Goal: Contribute content

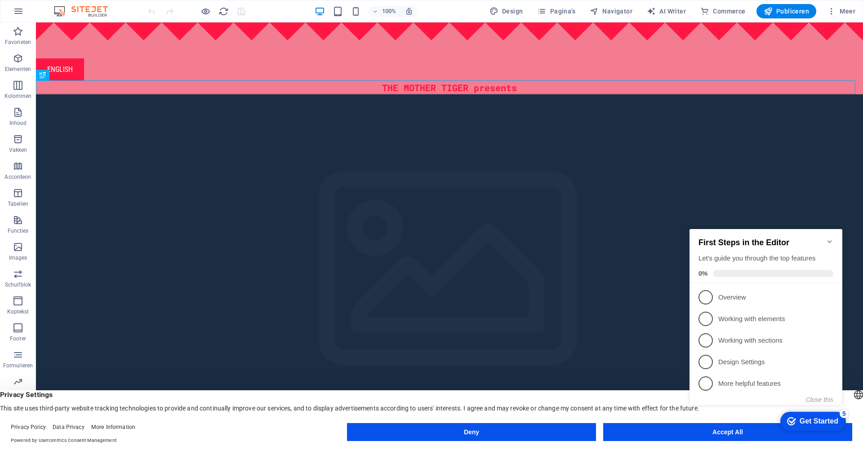
click at [828, 238] on icon "Minimize checklist" at bounding box center [829, 241] width 7 height 7
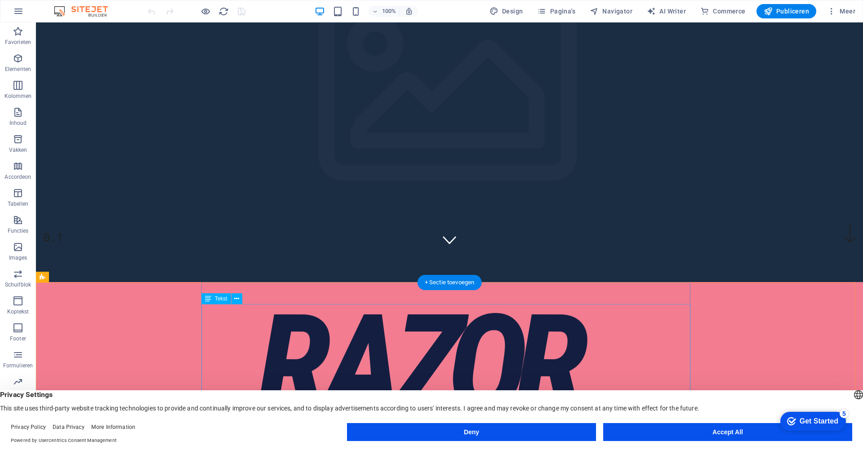
scroll to position [185, 0]
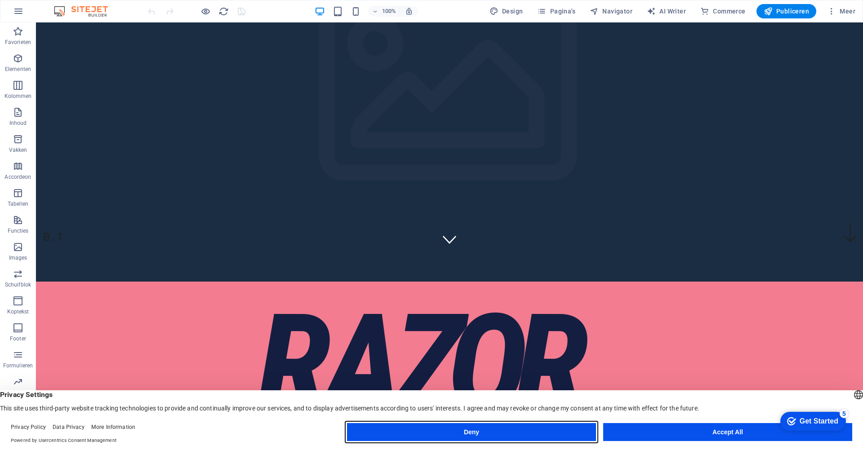
click at [534, 433] on button "Deny" at bounding box center [471, 432] width 249 height 18
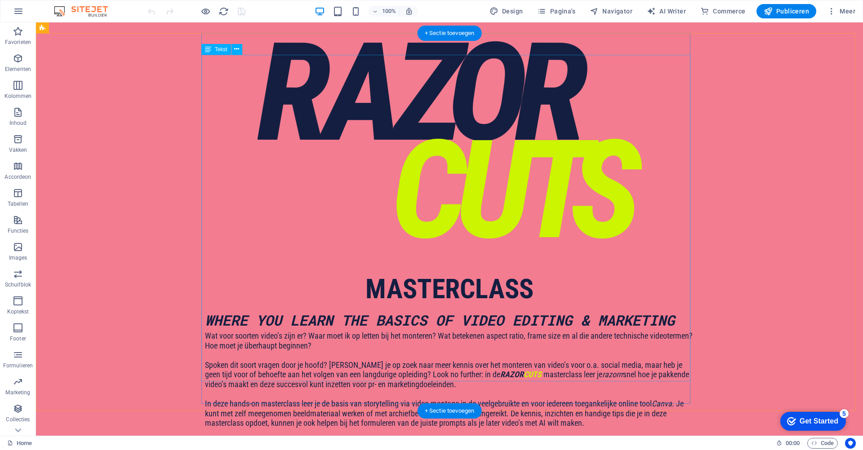
scroll to position [473, 0]
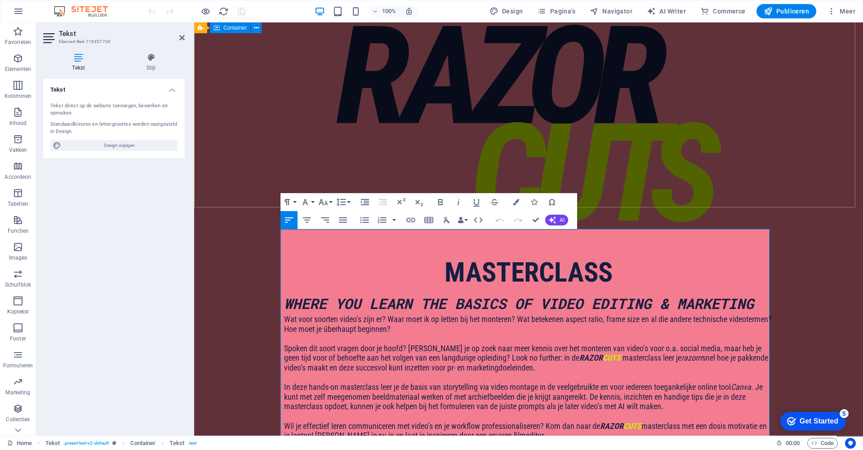
scroll to position [258, 0]
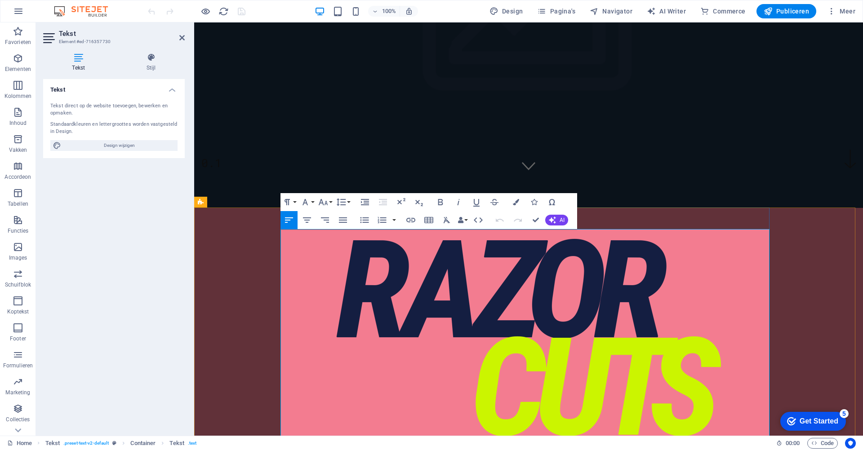
click at [466, 222] on button "Data Bindings" at bounding box center [462, 220] width 13 height 18
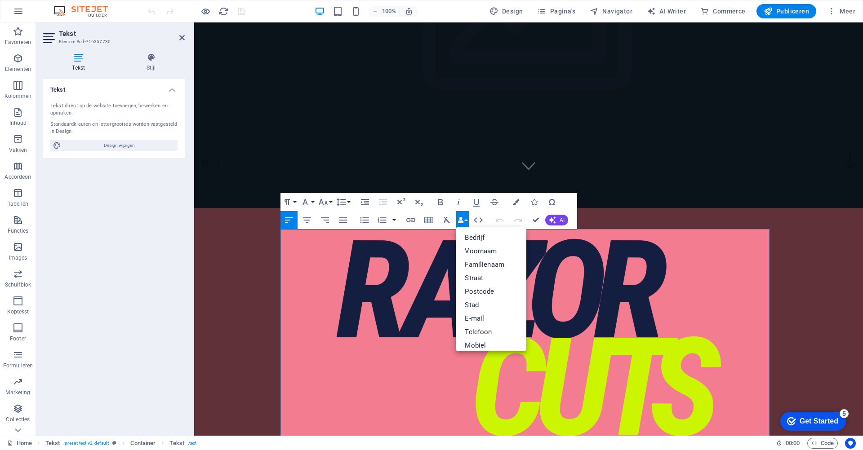
click at [568, 201] on div "Paragraph Format Normal Heading 1 Heading 2 Heading 3 Heading 4 Heading 5 Headi…" at bounding box center [428, 211] width 297 height 36
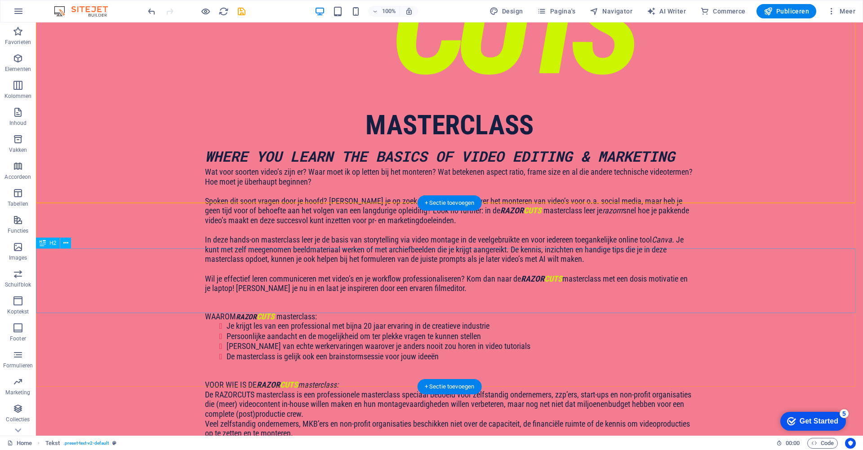
scroll to position [654, 0]
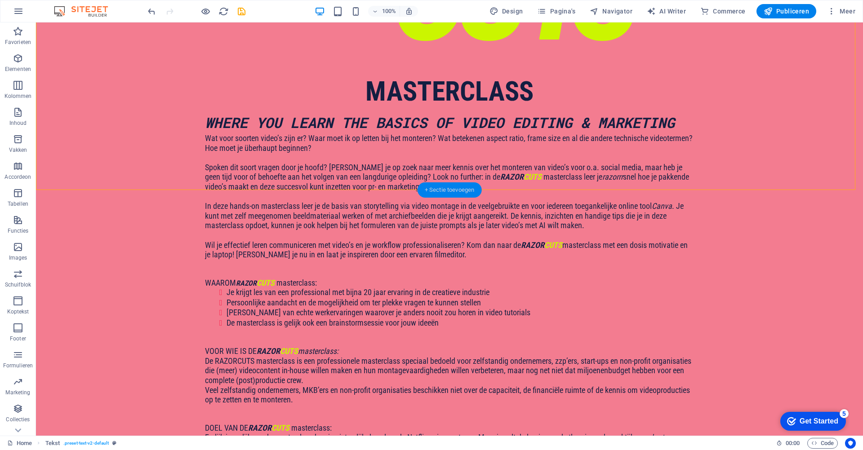
click at [457, 187] on div "+ Sectie toevoegen" at bounding box center [450, 189] width 64 height 15
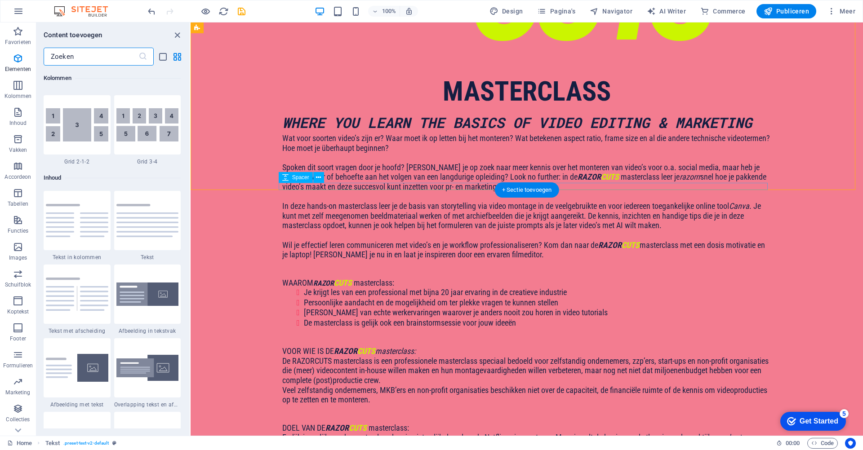
scroll to position [1572, 0]
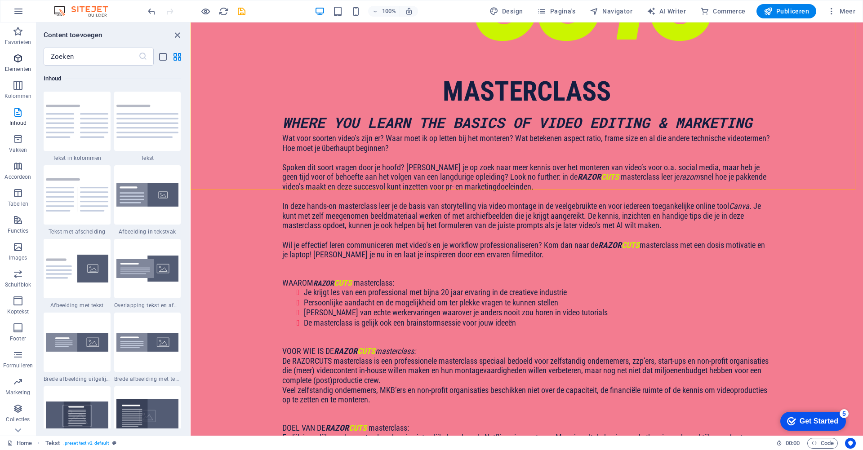
click at [19, 62] on icon "button" at bounding box center [18, 58] width 11 height 11
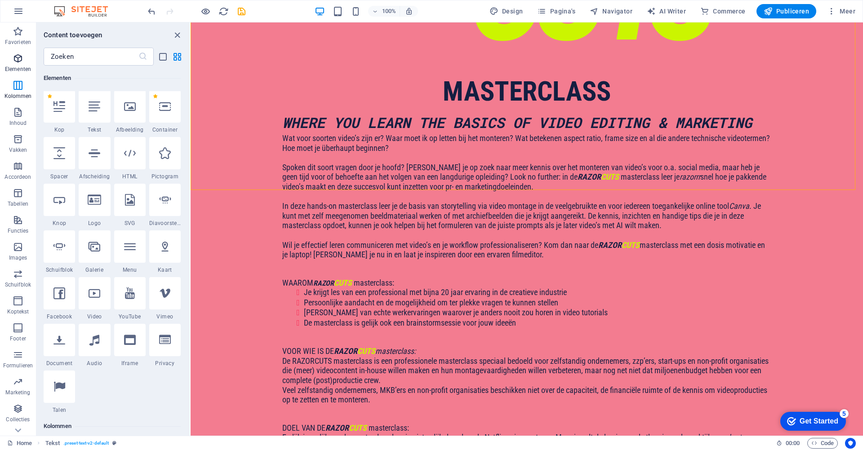
scroll to position [95, 0]
click at [133, 109] on icon at bounding box center [130, 108] width 12 height 12
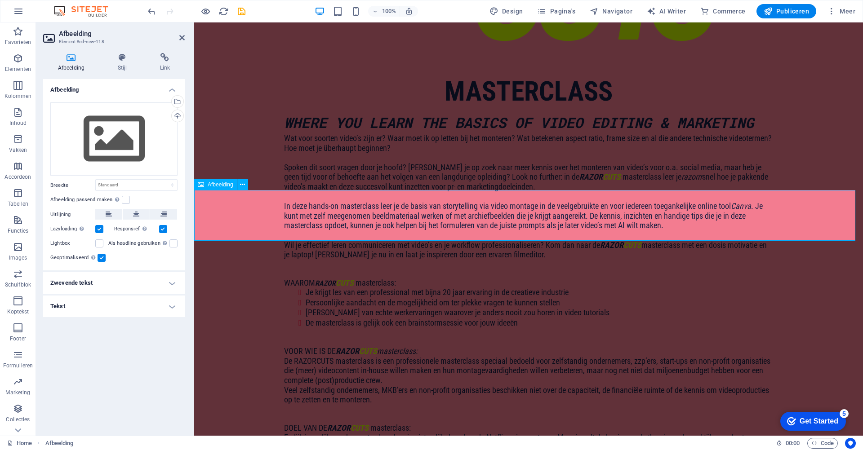
click at [227, 184] on span "Afbeelding" at bounding box center [221, 184] width 26 height 5
click at [128, 138] on div "Sleep bestanden hierheen, klik om bestanden te kiezen of selecteer bestanden ui…" at bounding box center [113, 139] width 127 height 74
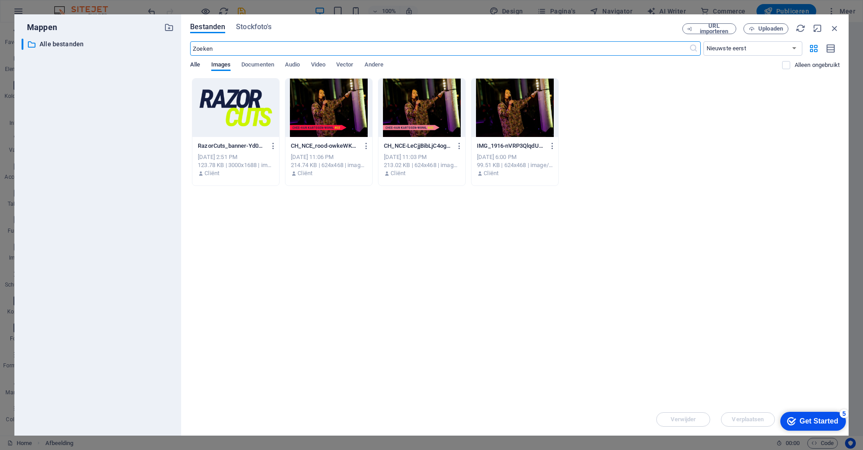
click at [194, 65] on span "Alle" at bounding box center [195, 65] width 10 height 13
click at [248, 26] on span "Stockfoto's" at bounding box center [254, 27] width 36 height 11
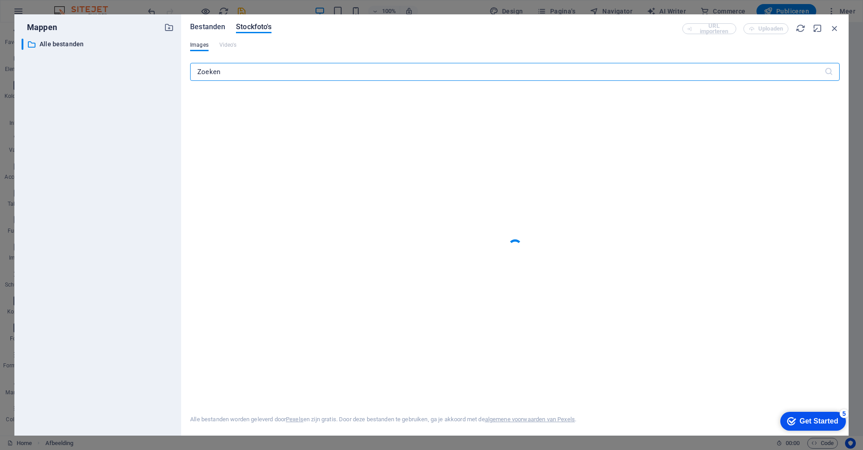
click at [208, 27] on span "Bestanden" at bounding box center [207, 27] width 35 height 11
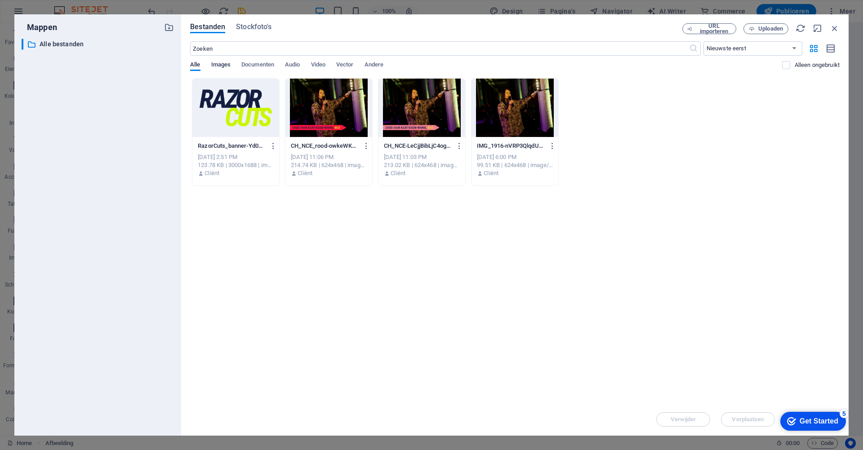
click at [220, 65] on span "Images" at bounding box center [221, 65] width 20 height 13
click at [779, 28] on span "Uploaden" at bounding box center [770, 28] width 25 height 5
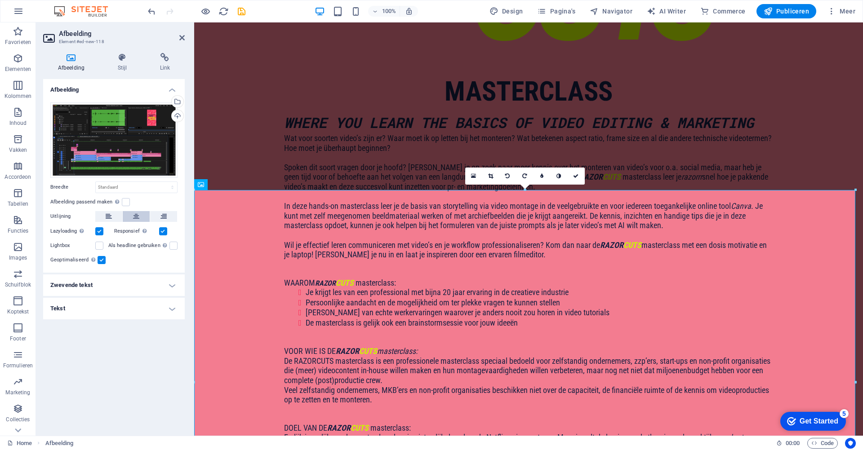
click at [133, 219] on icon at bounding box center [136, 216] width 6 height 11
click at [98, 280] on h4 "Zwevende tekst" at bounding box center [114, 286] width 142 height 22
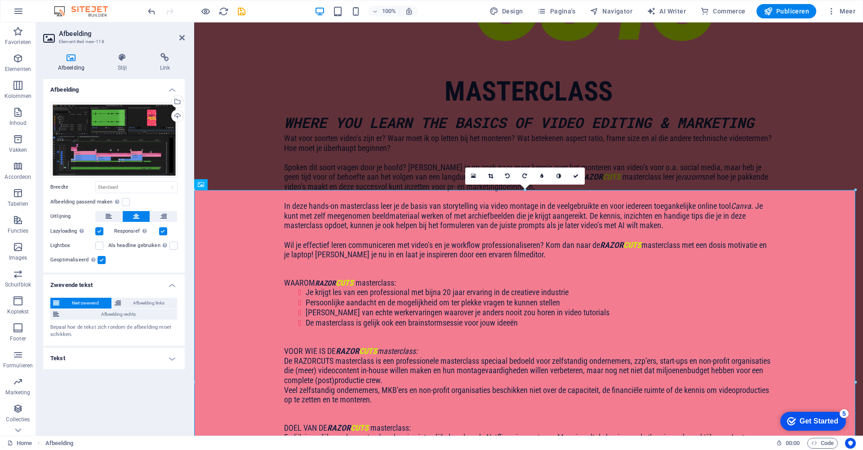
click at [98, 280] on h4 "Zwevende tekst" at bounding box center [114, 283] width 142 height 16
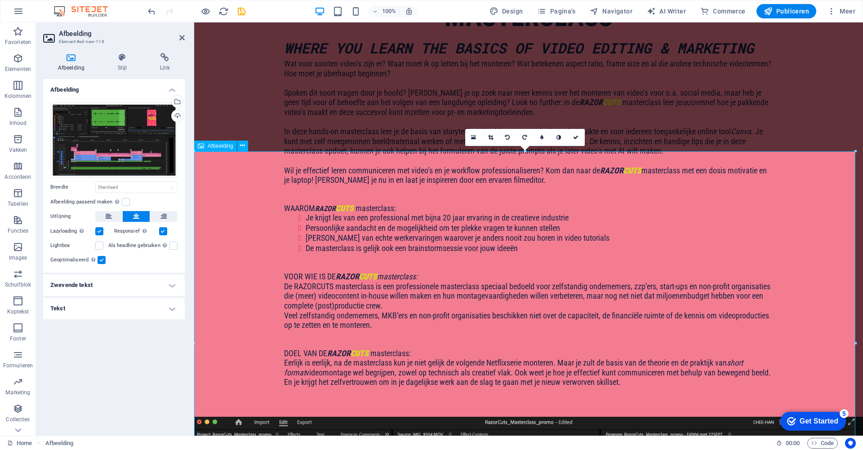
scroll to position [742, 0]
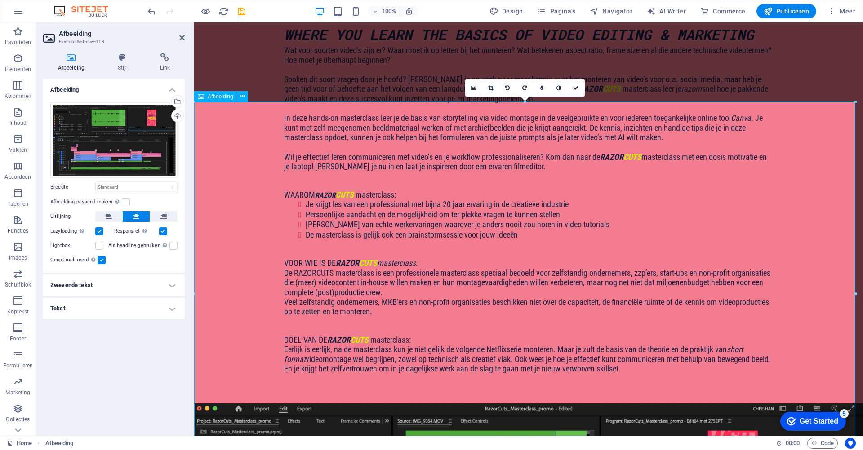
drag, startPoint x: 390, startPoint y: 316, endPoint x: 349, endPoint y: 281, distance: 53.5
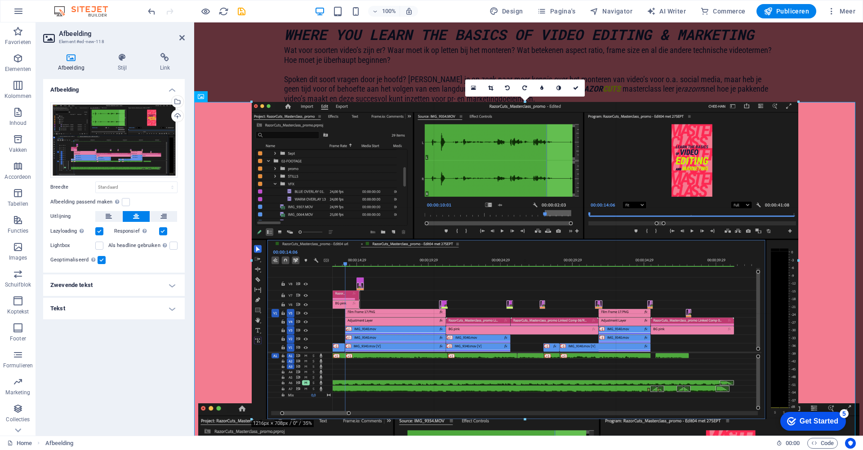
drag, startPoint x: 854, startPoint y: 295, endPoint x: 738, endPoint y: 304, distance: 116.7
type input "1216"
select select "px"
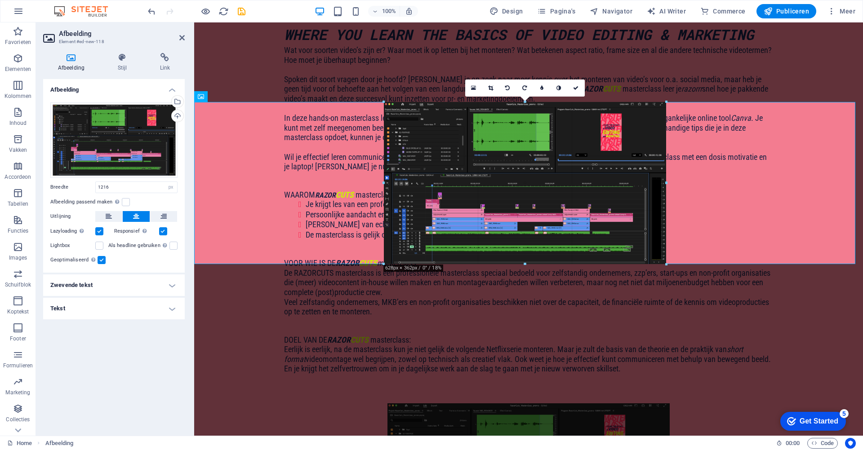
drag, startPoint x: 798, startPoint y: 260, endPoint x: 534, endPoint y: 268, distance: 264.4
type input "628"
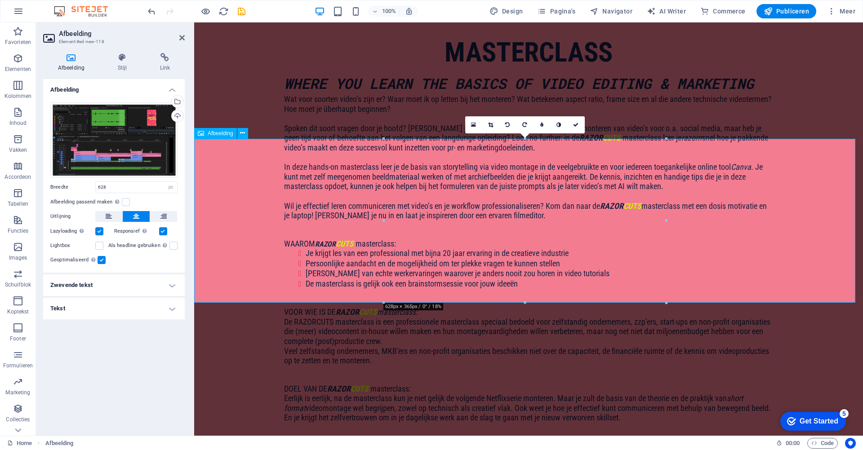
scroll to position [689, 0]
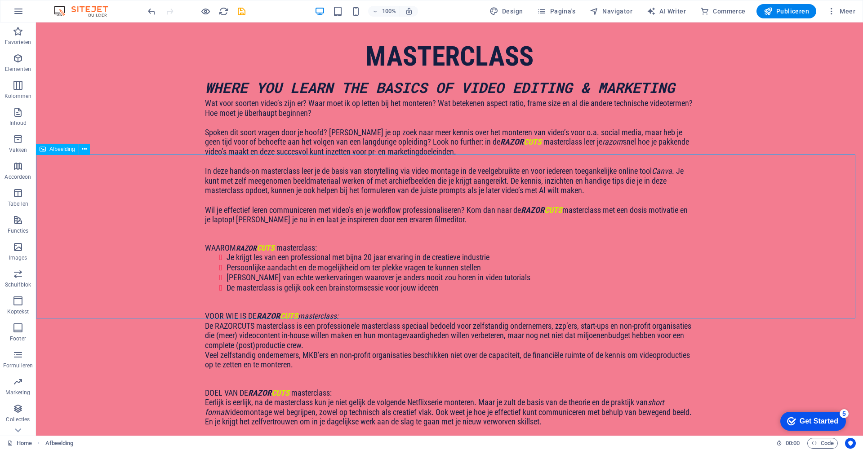
click at [150, 8] on icon "undo" at bounding box center [152, 11] width 10 height 10
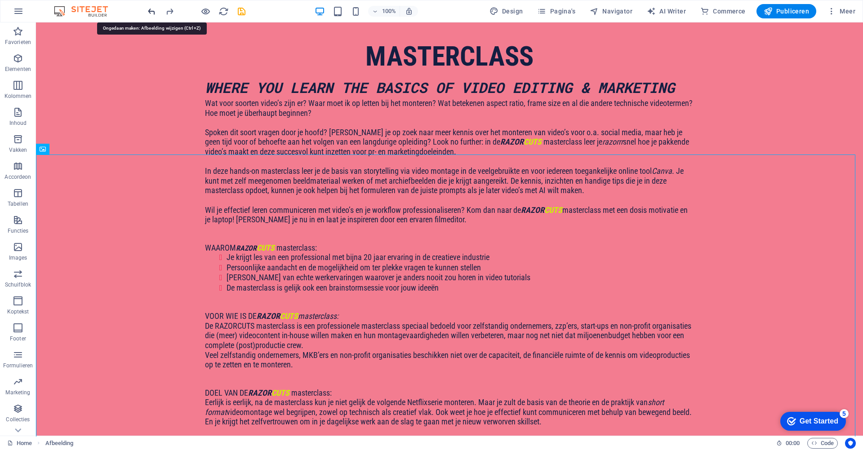
click at [150, 8] on icon "undo" at bounding box center [152, 11] width 10 height 10
click at [151, 9] on icon "undo" at bounding box center [152, 11] width 10 height 10
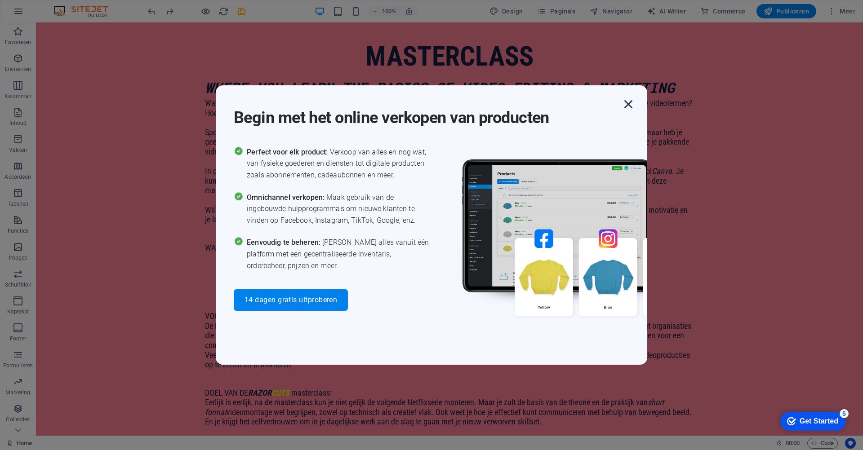
click at [627, 102] on icon "button" at bounding box center [628, 104] width 16 height 16
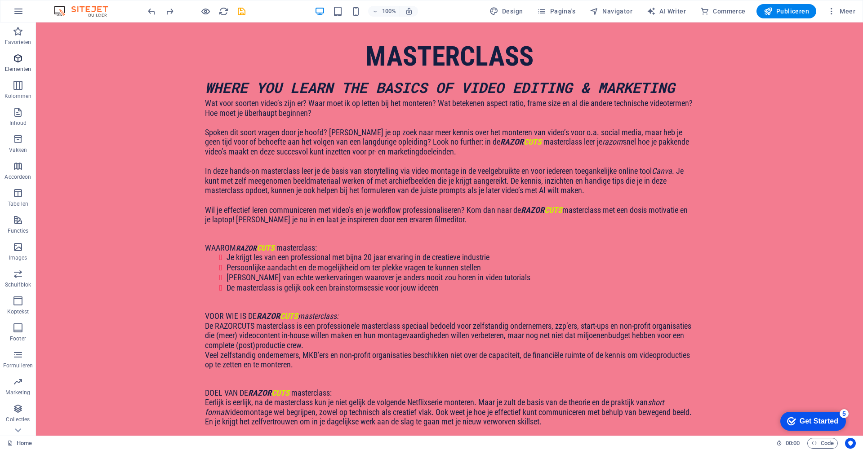
click at [16, 57] on icon "button" at bounding box center [18, 58] width 11 height 11
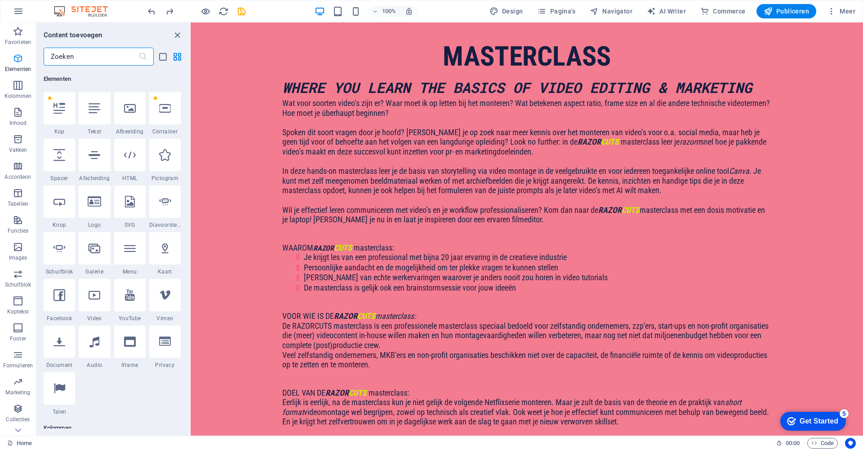
scroll to position [95, 0]
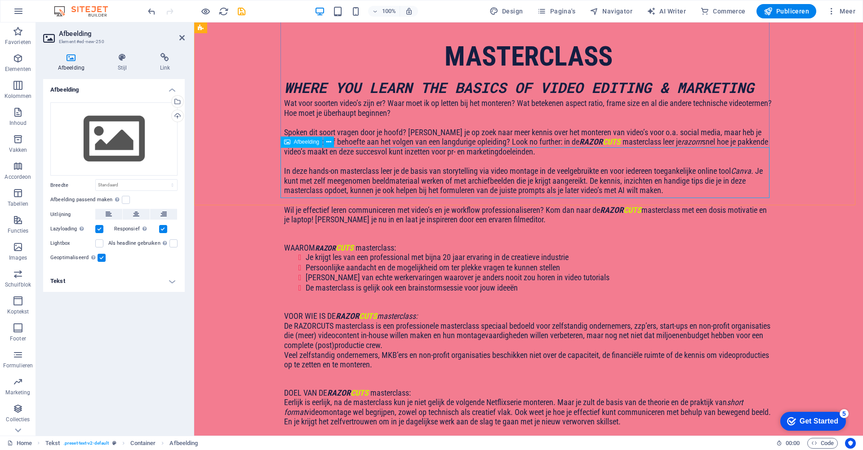
click at [150, 125] on div "Sleep bestanden hierheen, klik om bestanden te kiezen of selecteer bestanden ui…" at bounding box center [113, 139] width 127 height 74
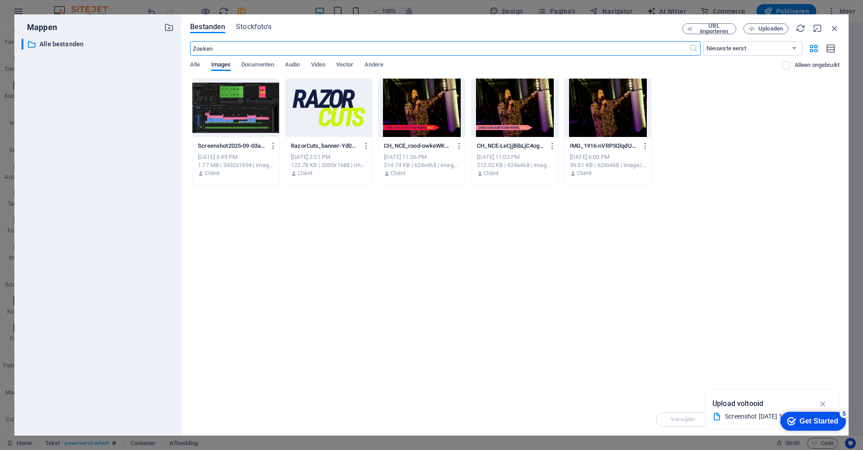
scroll to position [721, 0]
click at [764, 32] on button "Uploaden" at bounding box center [765, 28] width 45 height 11
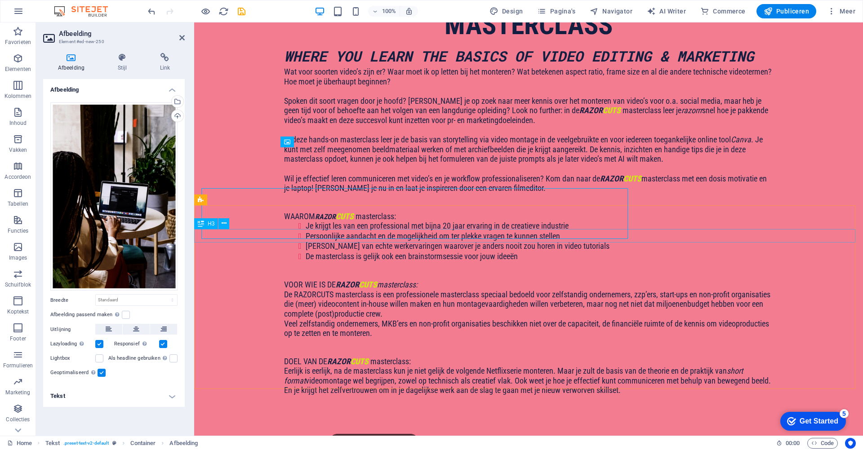
scroll to position [689, 0]
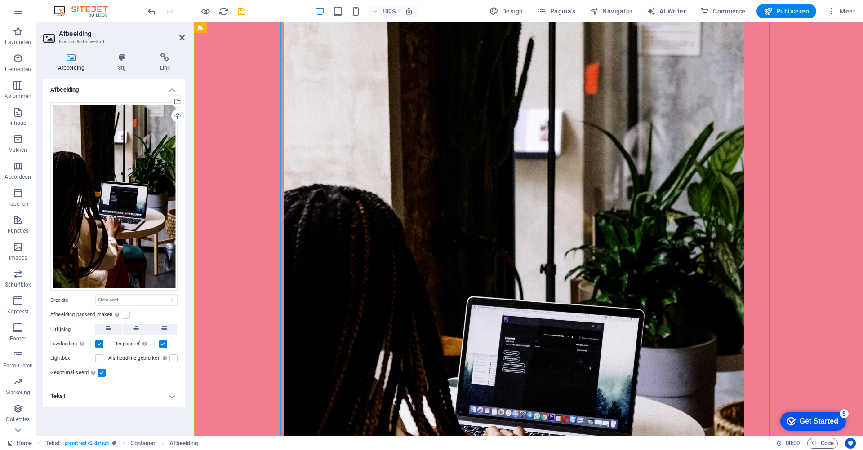
scroll to position [1147, 0]
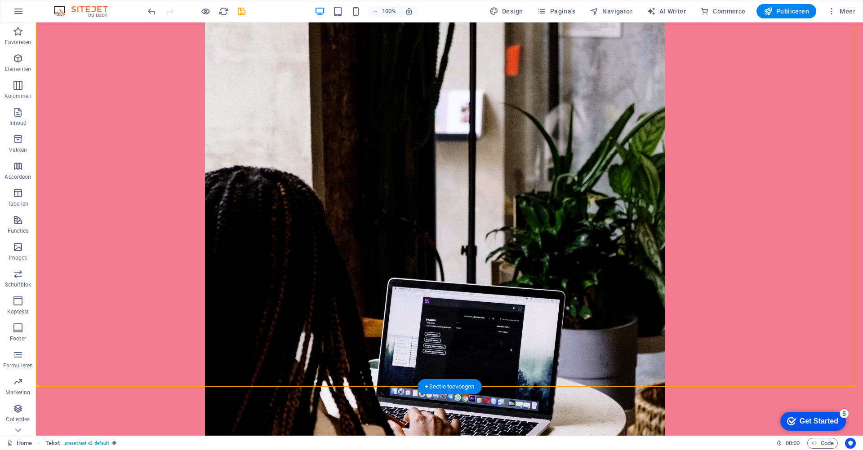
drag, startPoint x: 612, startPoint y: 357, endPoint x: 449, endPoint y: 351, distance: 163.7
click at [449, 351] on div "WHERE YOU LEARN THE BASICS OF VIDEO EDITING & MARKETING Wat voor soorten video’…" at bounding box center [449, 154] width 827 height 1070
click at [528, 325] on figure at bounding box center [449, 336] width 489 height 690
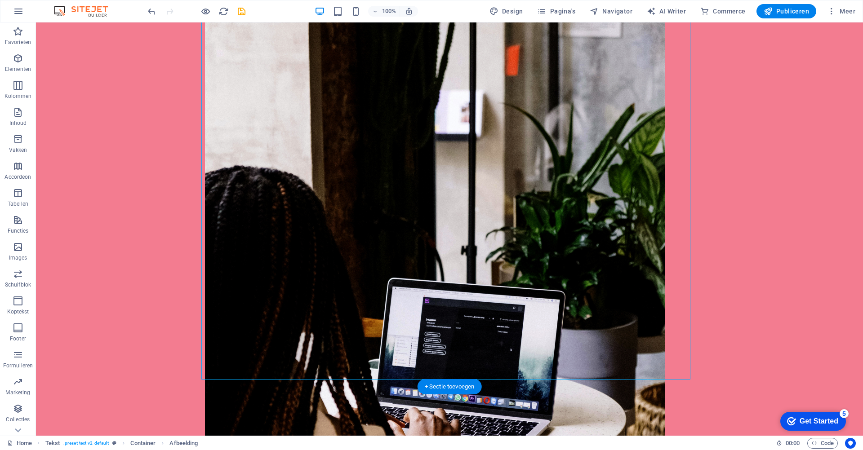
drag, startPoint x: 690, startPoint y: 158, endPoint x: 566, endPoint y: 165, distance: 123.3
click at [566, 165] on figure at bounding box center [449, 336] width 489 height 690
click at [568, 170] on figure at bounding box center [449, 336] width 489 height 690
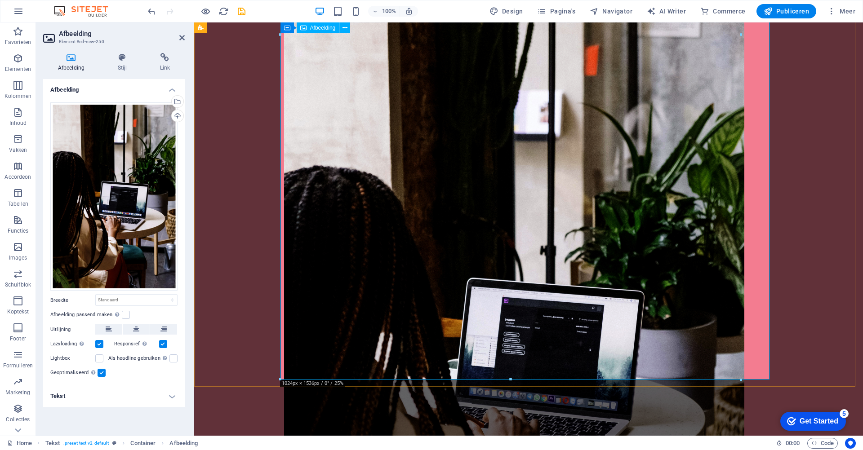
drag, startPoint x: 705, startPoint y: 401, endPoint x: 462, endPoint y: 262, distance: 280.7
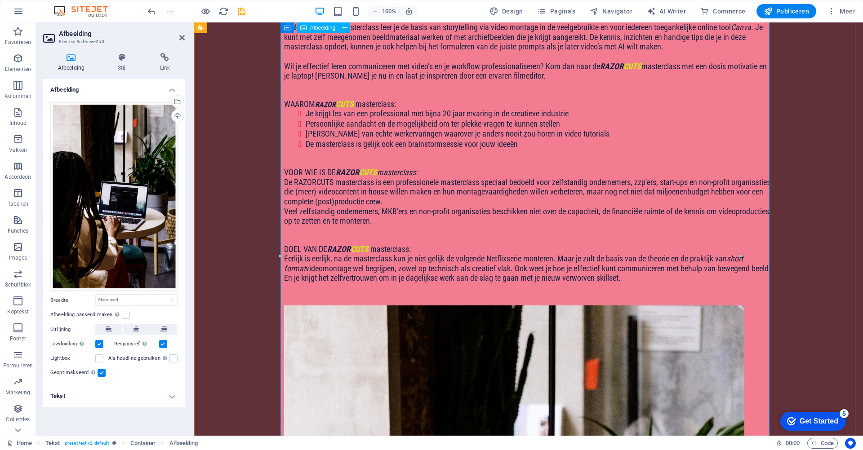
scroll to position [669, 0]
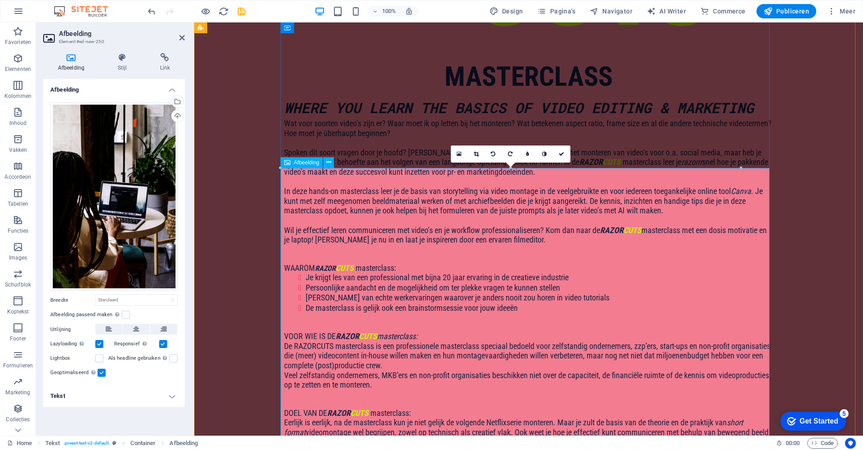
drag, startPoint x: 703, startPoint y: 191, endPoint x: 530, endPoint y: 369, distance: 249.5
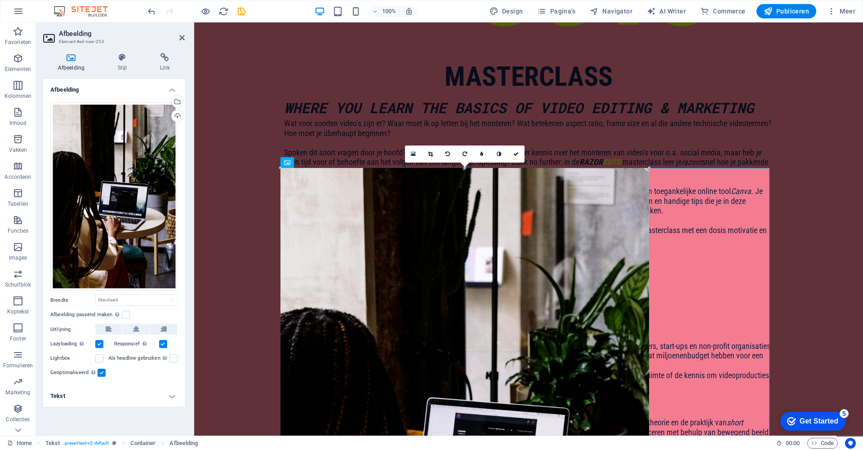
drag, startPoint x: 739, startPoint y: 169, endPoint x: 294, endPoint y: 310, distance: 466.7
type input "824"
select select "px"
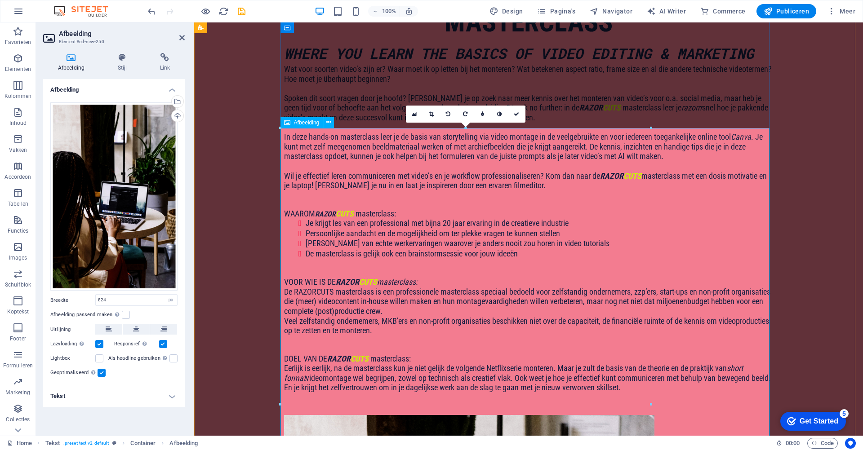
scroll to position [731, 0]
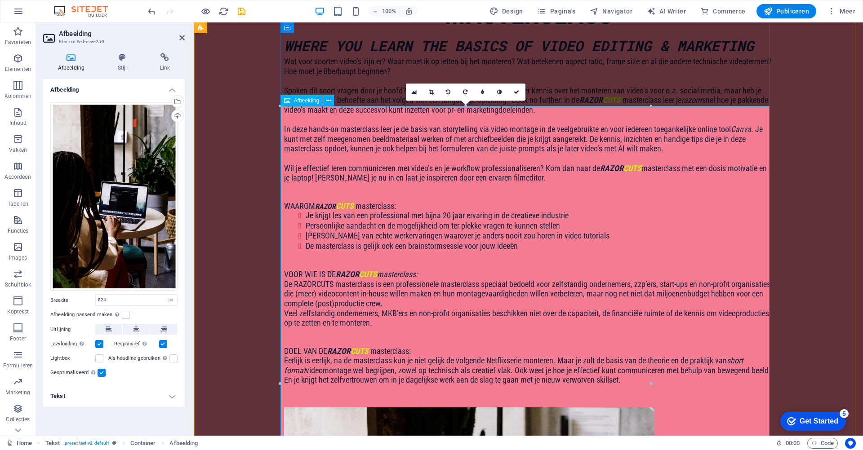
click at [650, 108] on div at bounding box center [651, 384] width 3 height 556
drag, startPoint x: 843, startPoint y: 130, endPoint x: 459, endPoint y: 222, distance: 395.0
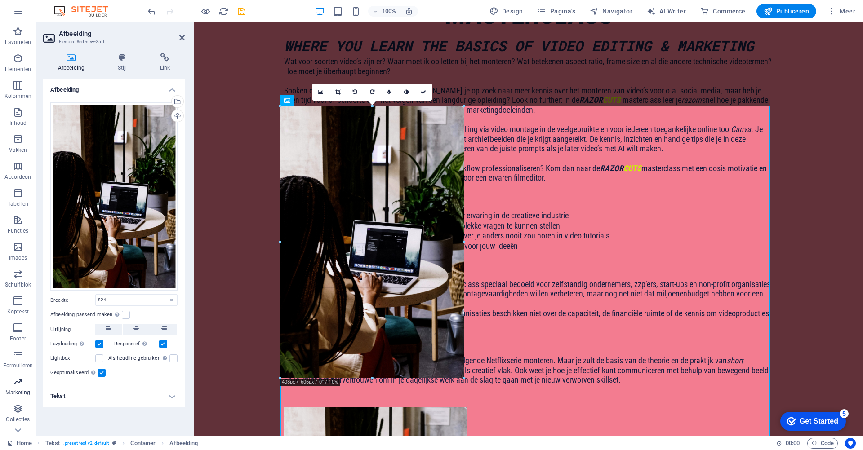
drag, startPoint x: 649, startPoint y: 107, endPoint x: 0, endPoint y: 392, distance: 708.9
type input "410"
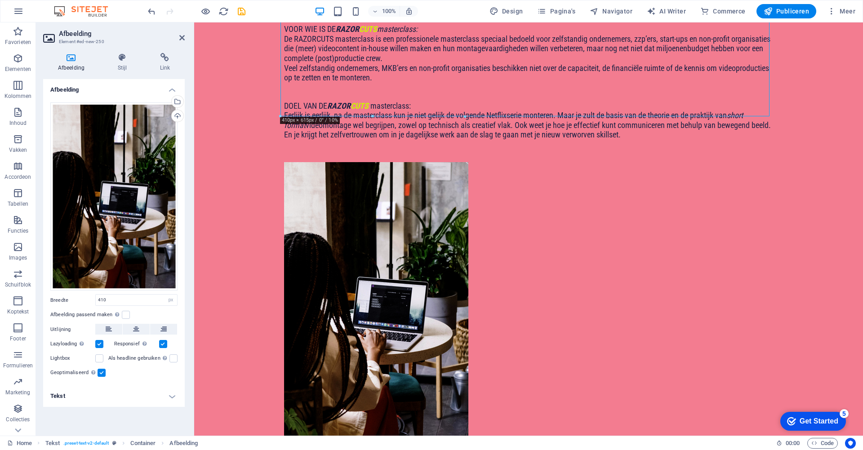
scroll to position [963, 0]
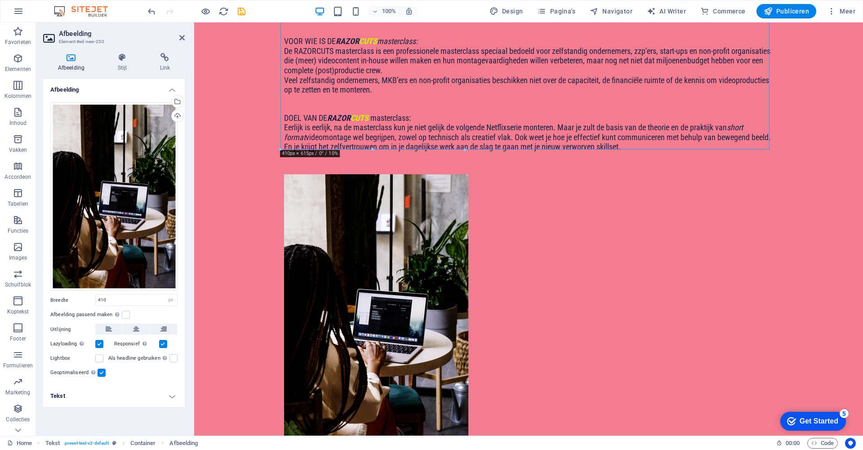
drag, startPoint x: 384, startPoint y: 88, endPoint x: 352, endPoint y: 79, distance: 33.6
click at [352, 174] on figure at bounding box center [528, 312] width 489 height 276
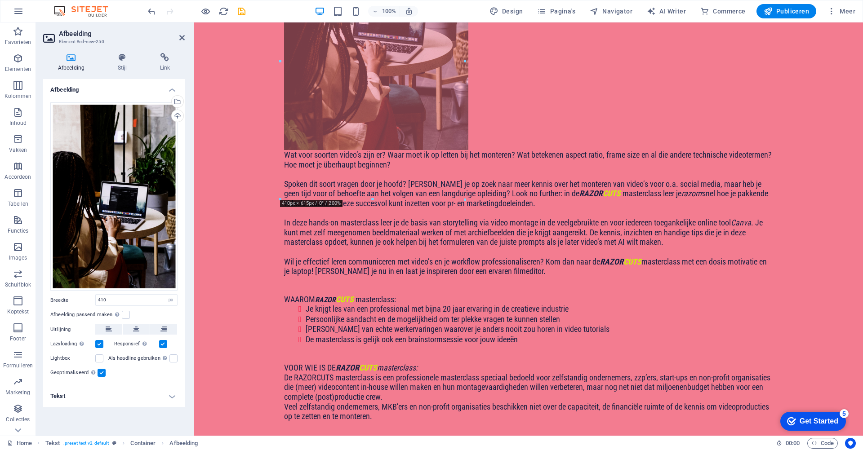
scroll to position [637, 0]
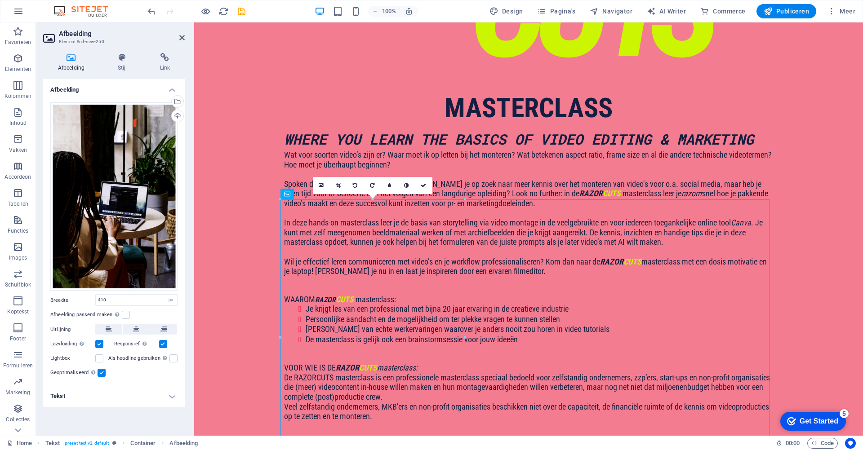
drag, startPoint x: 399, startPoint y: 282, endPoint x: 279, endPoint y: 142, distance: 184.5
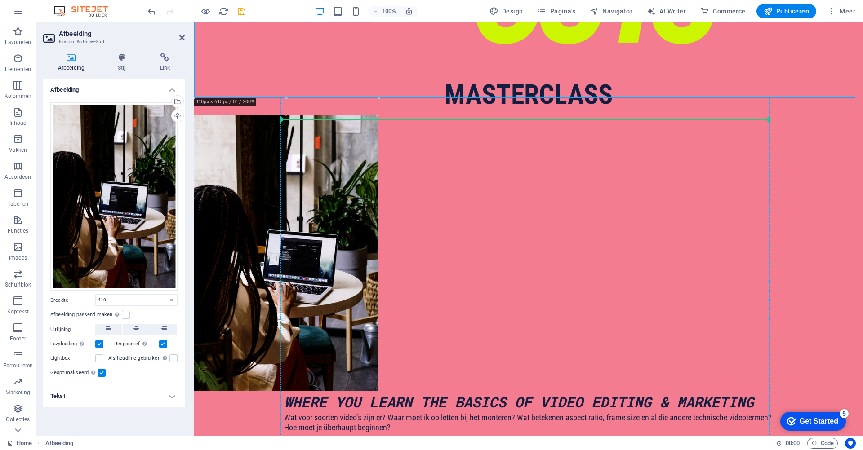
scroll to position [727, 0]
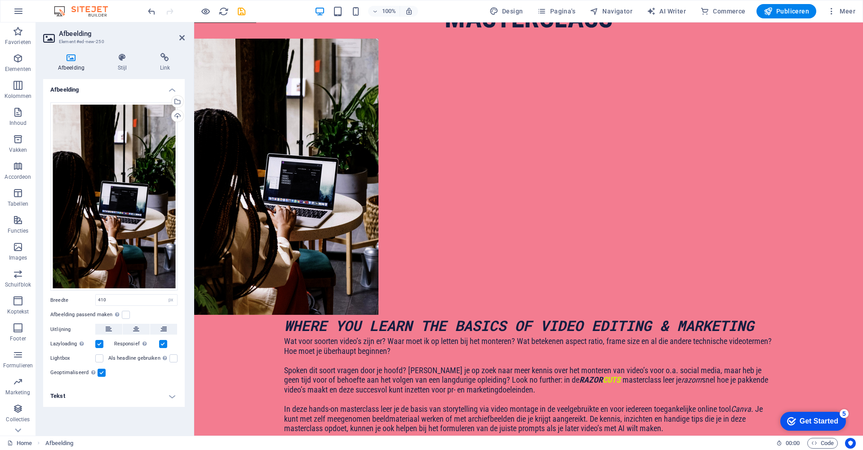
drag, startPoint x: 306, startPoint y: 200, endPoint x: 273, endPoint y: 182, distance: 37.4
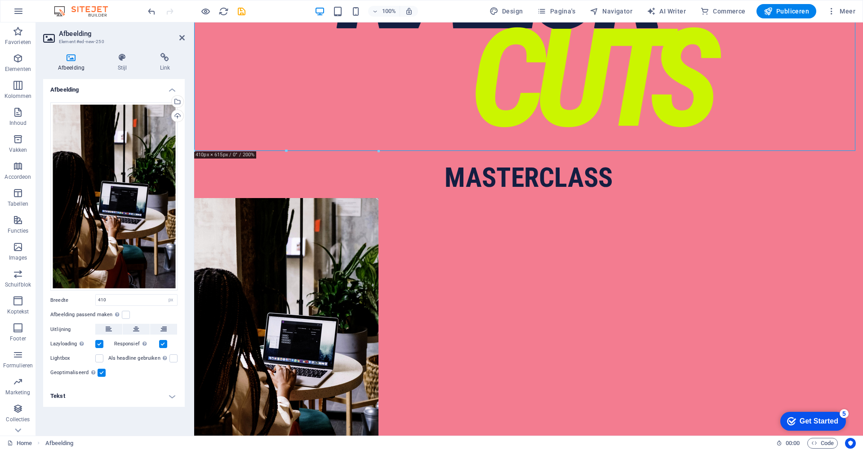
scroll to position [562, 0]
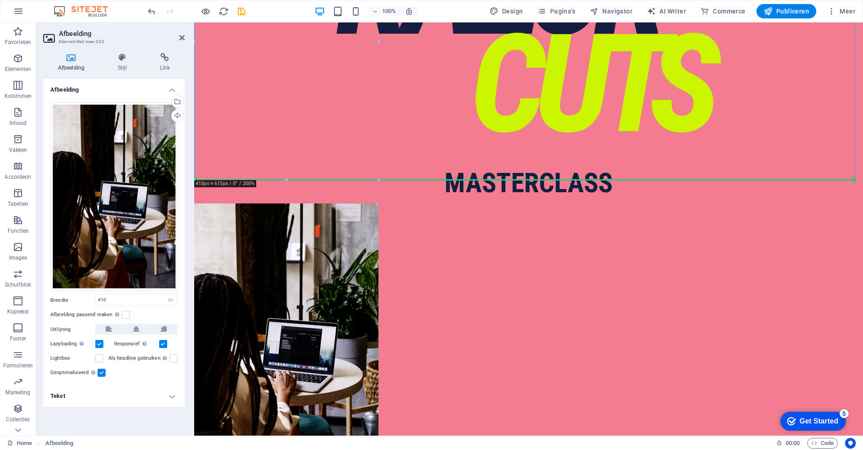
drag, startPoint x: 277, startPoint y: 89, endPoint x: 279, endPoint y: 261, distance: 171.7
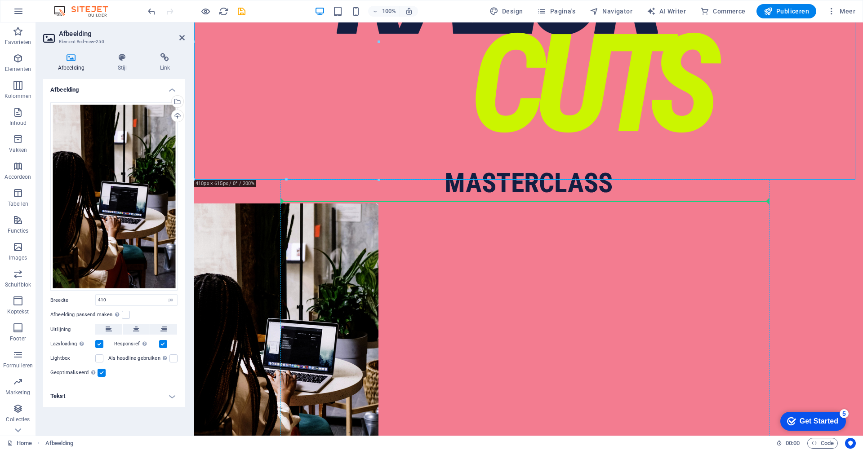
drag, startPoint x: 290, startPoint y: 140, endPoint x: 302, endPoint y: 267, distance: 127.3
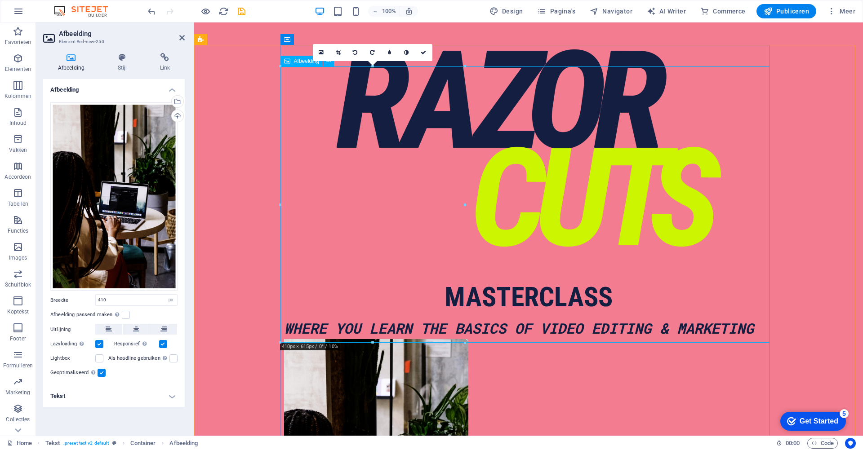
scroll to position [451, 0]
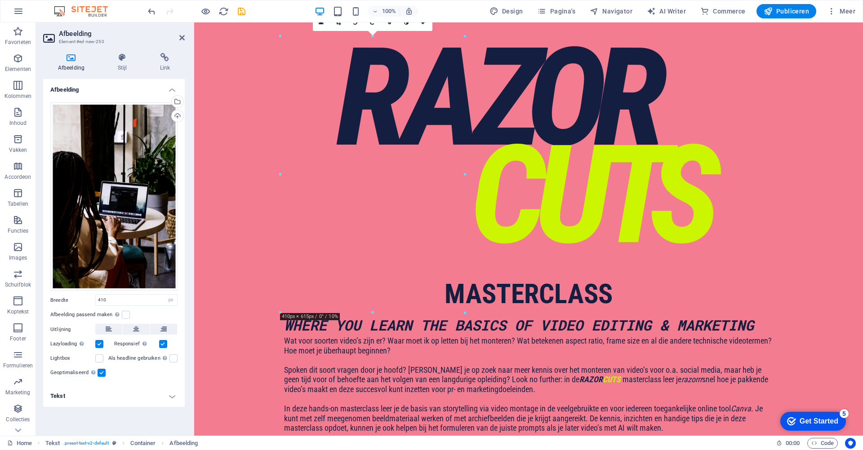
drag, startPoint x: 330, startPoint y: 247, endPoint x: 285, endPoint y: 344, distance: 106.8
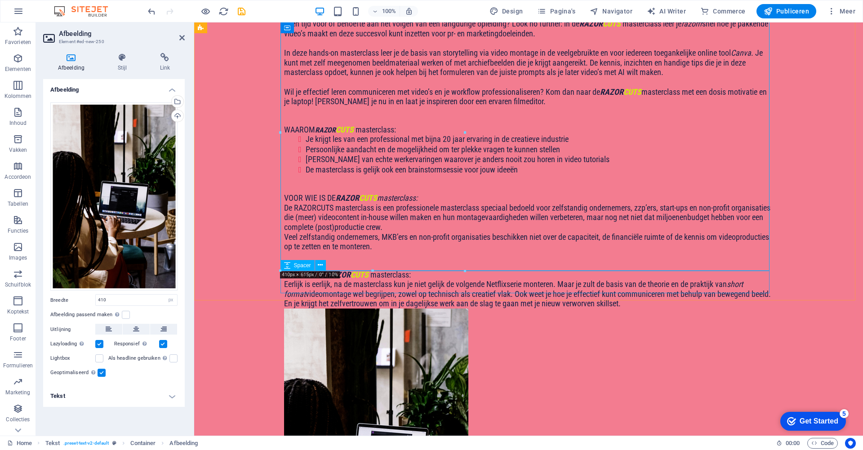
scroll to position [823, 0]
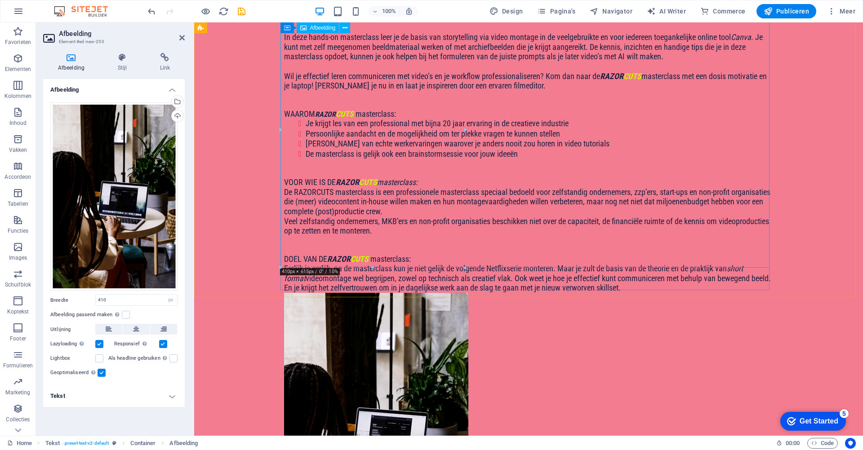
click at [414, 293] on figure at bounding box center [528, 431] width 489 height 276
click at [632, 293] on figure at bounding box center [528, 431] width 489 height 276
drag, startPoint x: 768, startPoint y: 163, endPoint x: 649, endPoint y: 165, distance: 118.7
click at [649, 293] on figure at bounding box center [528, 431] width 489 height 276
click at [343, 27] on icon at bounding box center [345, 27] width 5 height 9
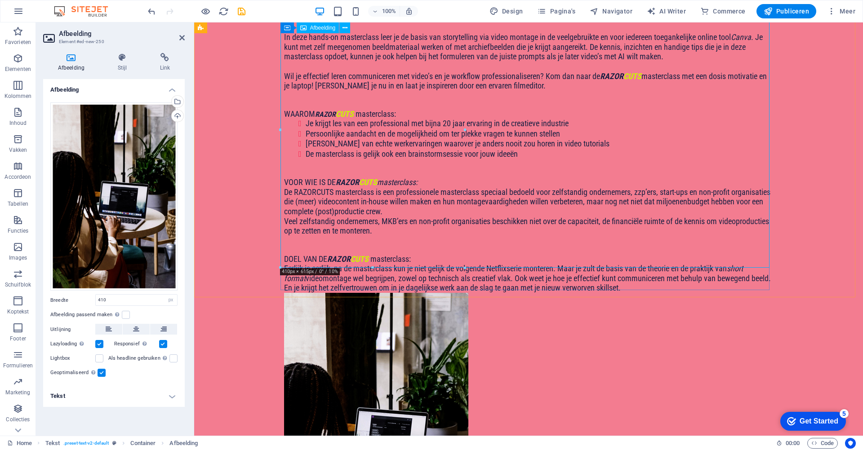
click at [309, 293] on figure at bounding box center [528, 431] width 489 height 276
click at [308, 28] on div "Afbeelding" at bounding box center [318, 27] width 43 height 11
click at [288, 29] on icon at bounding box center [287, 27] width 6 height 11
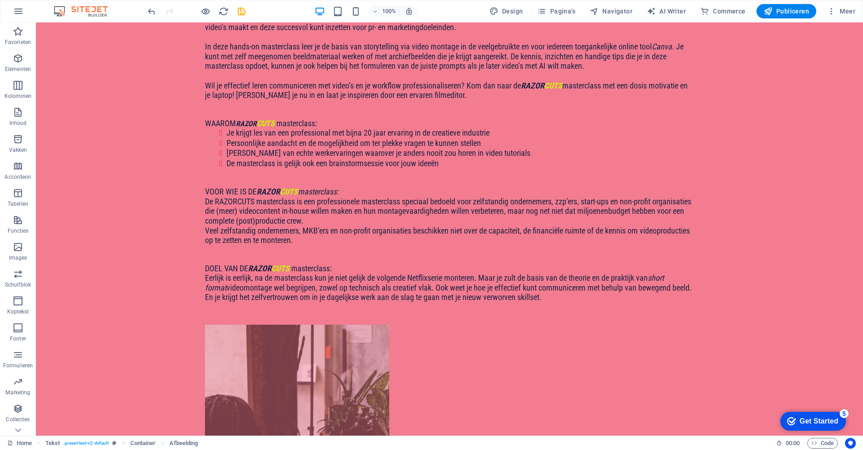
scroll to position [537, 0]
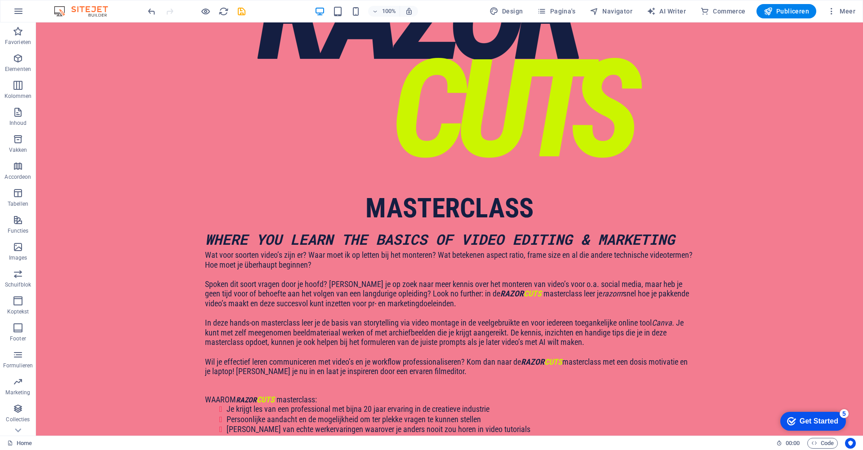
drag, startPoint x: 313, startPoint y: 169, endPoint x: 254, endPoint y: 352, distance: 192.6
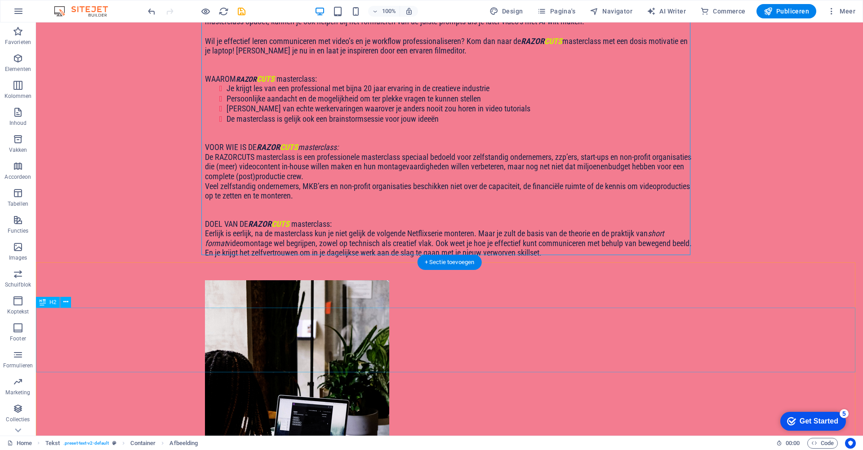
scroll to position [862, 0]
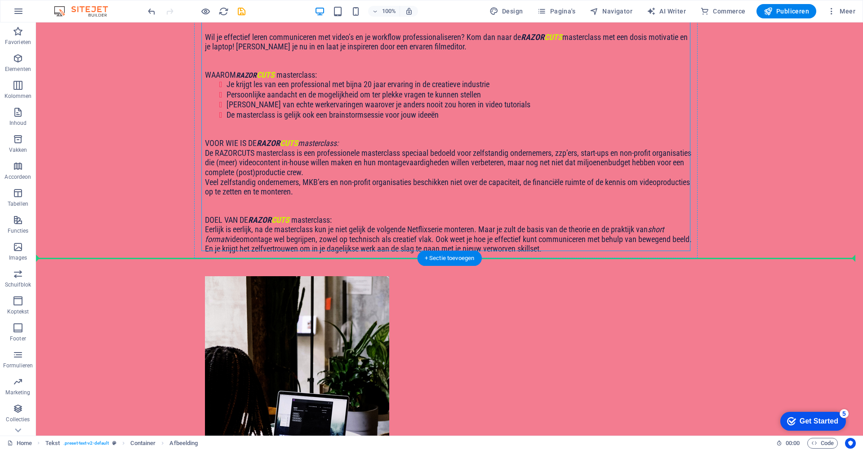
drag, startPoint x: 330, startPoint y: 218, endPoint x: 294, endPoint y: 257, distance: 53.8
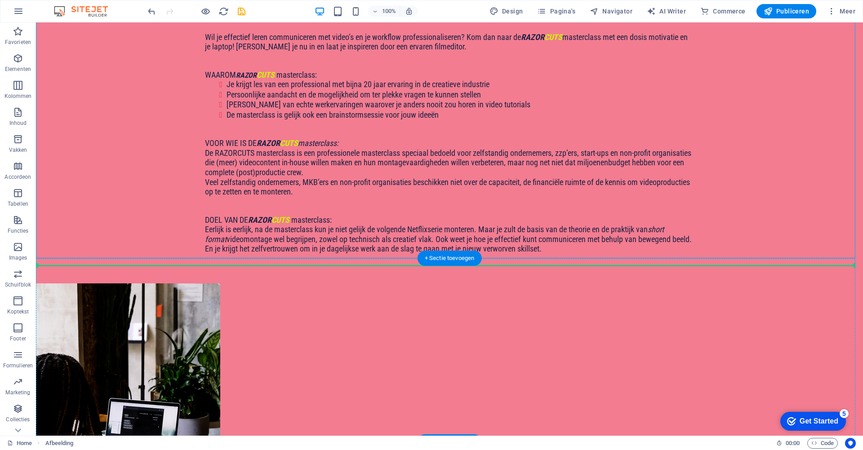
drag, startPoint x: 156, startPoint y: 219, endPoint x: 248, endPoint y: 266, distance: 103.1
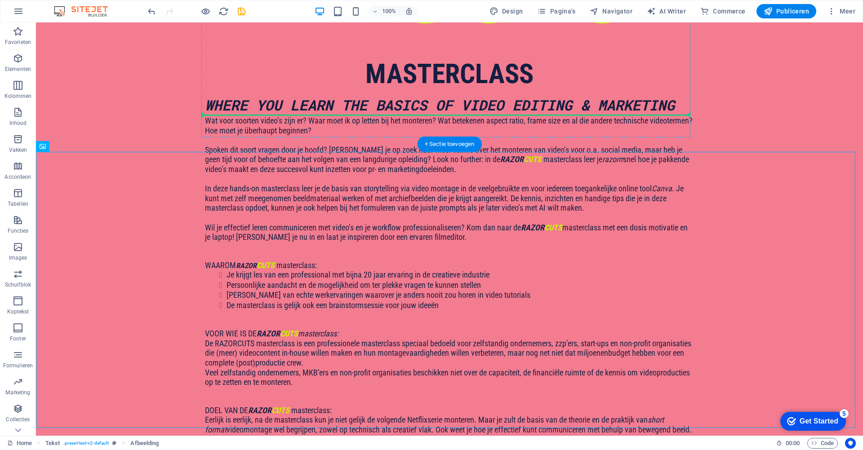
scroll to position [646, 0]
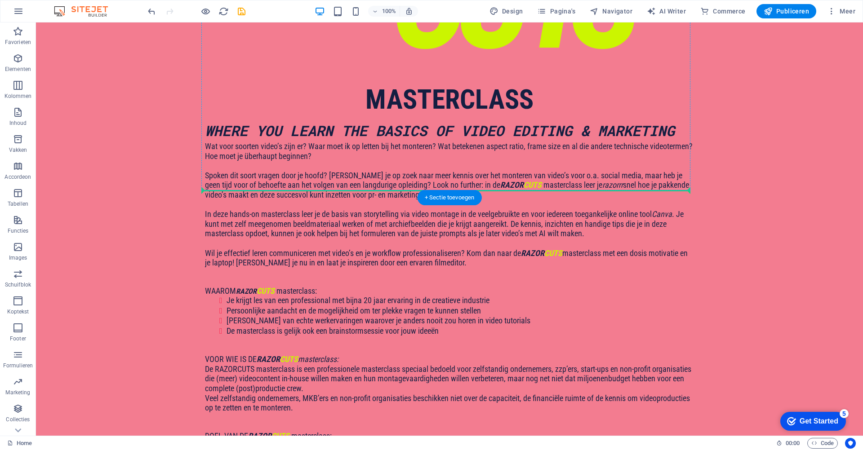
drag, startPoint x: 138, startPoint y: 230, endPoint x: 382, endPoint y: 180, distance: 249.2
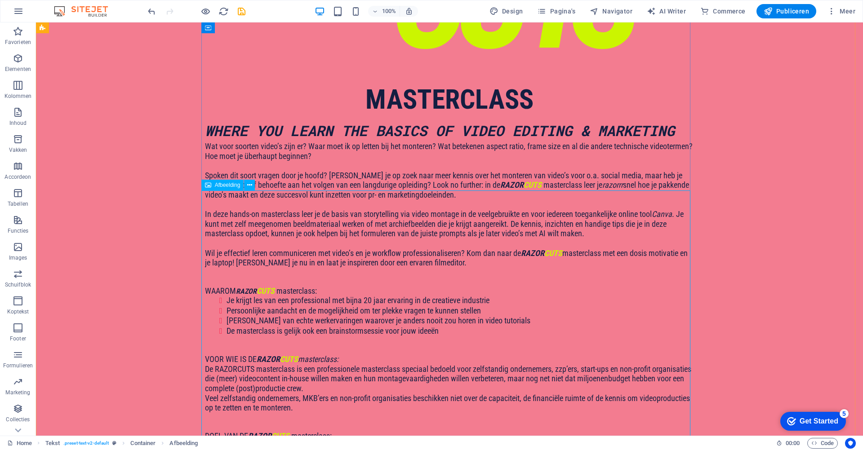
select select "px"
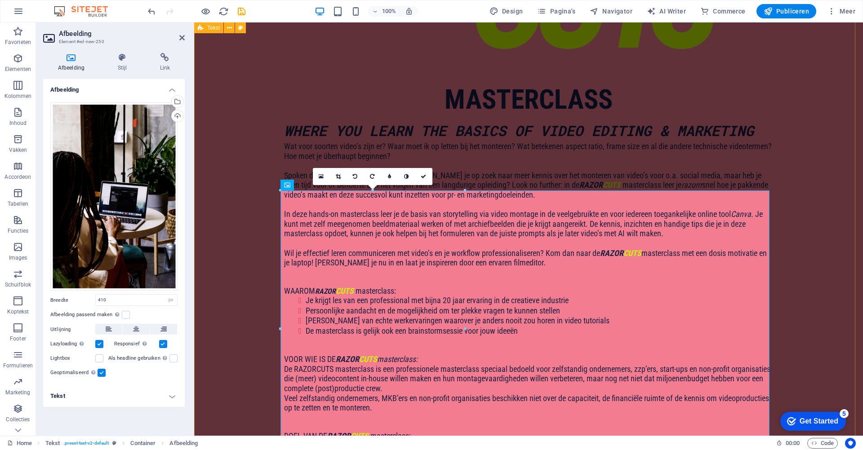
click at [264, 266] on div "WHERE YOU LEARN THE BASICS OF VIDEO EDITING & MARKETING Wat voor soorten video’…" at bounding box center [528, 448] width 669 height 656
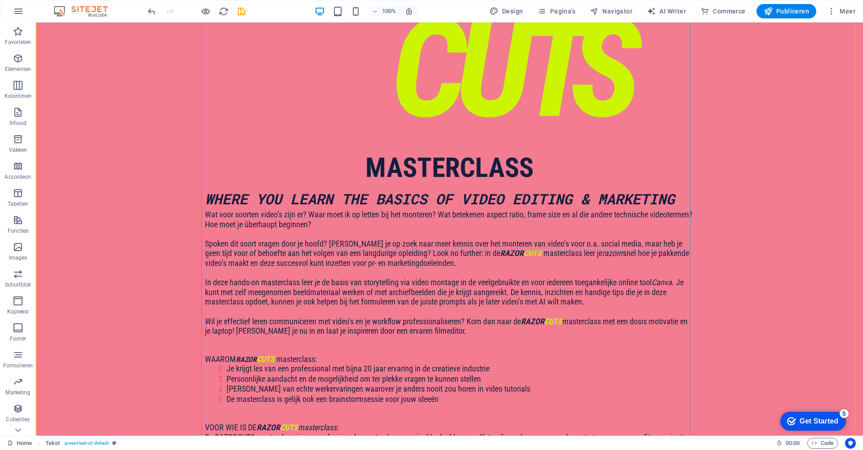
scroll to position [586, 0]
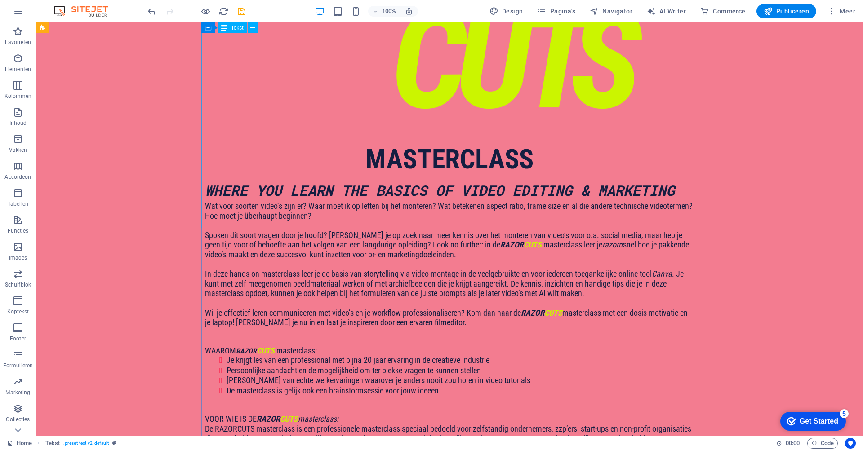
click at [234, 201] on div "Wat voor soorten video’s zijn er? Waar moet ik op letten bij het monteren? Wat …" at bounding box center [449, 365] width 489 height 329
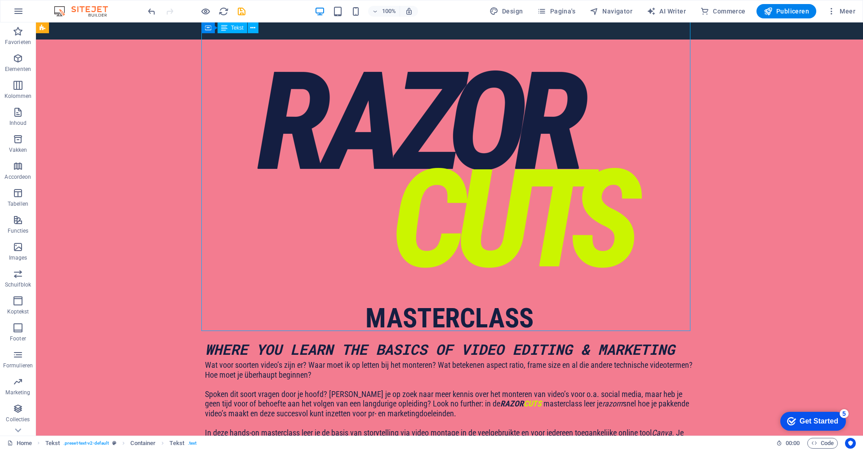
scroll to position [423, 0]
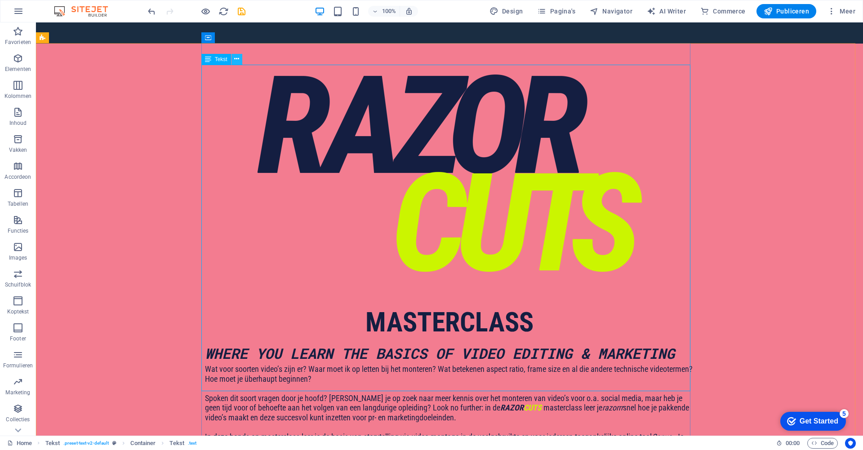
click at [236, 58] on icon at bounding box center [236, 58] width 5 height 9
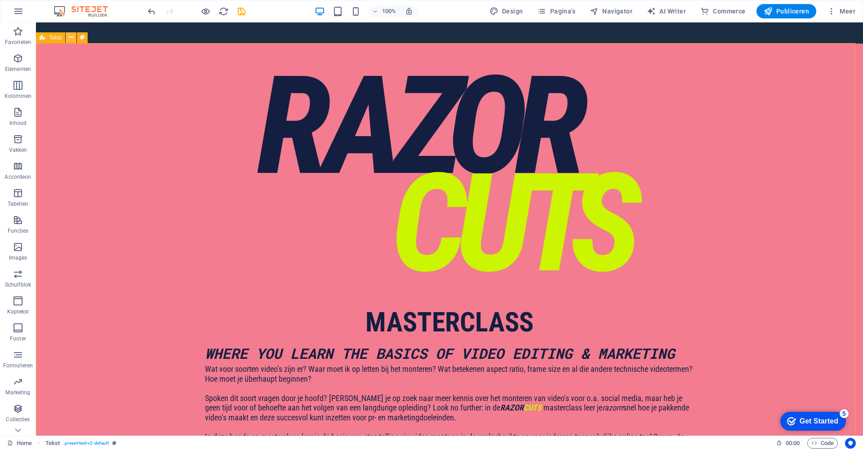
click at [69, 41] on icon at bounding box center [71, 37] width 5 height 9
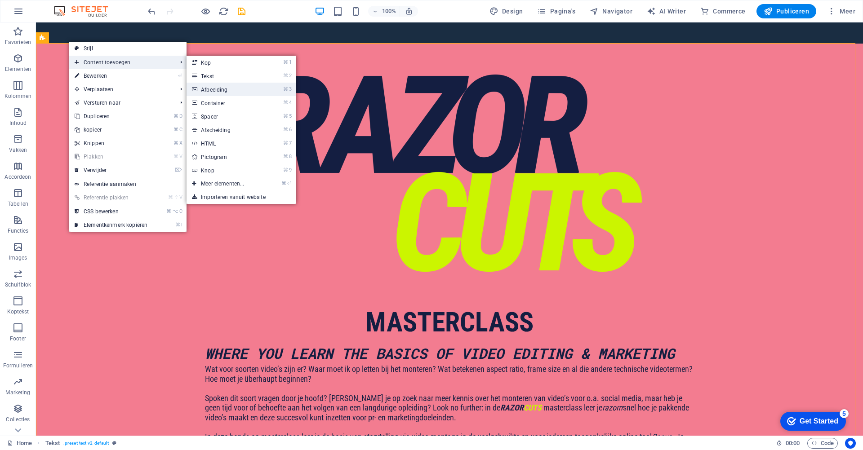
click at [218, 91] on link "⌘ 3 Afbeelding" at bounding box center [225, 89] width 76 height 13
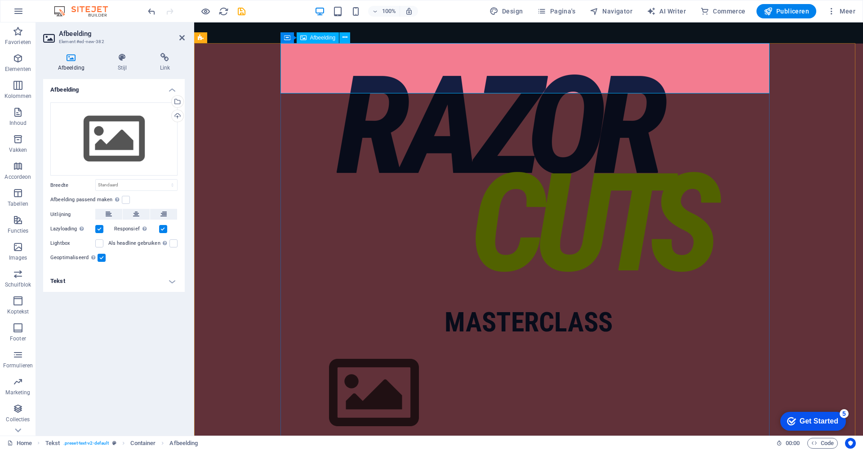
scroll to position [421, 0]
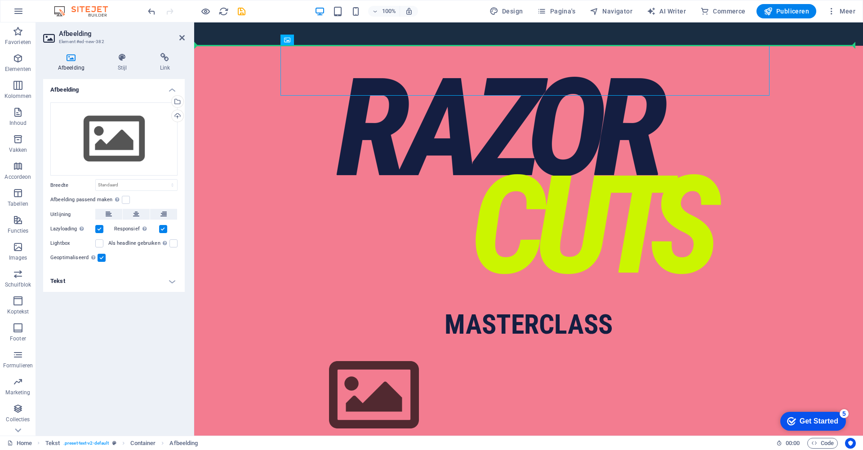
drag, startPoint x: 338, startPoint y: 70, endPoint x: 271, endPoint y: 158, distance: 110.7
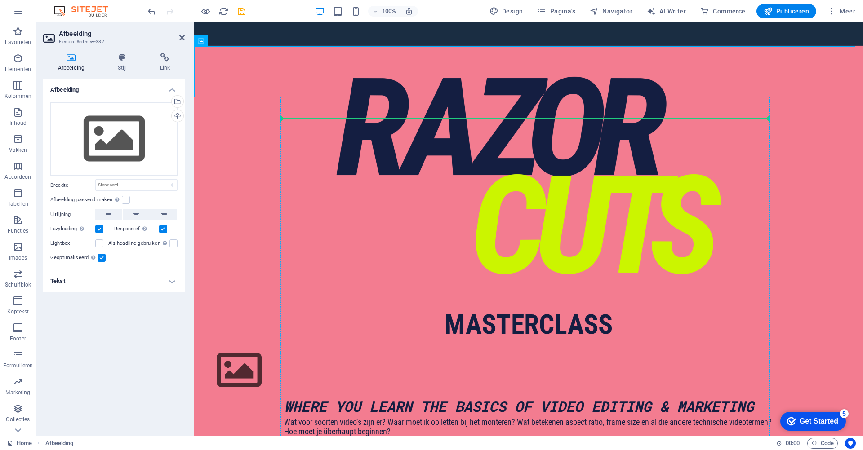
scroll to position [419, 0]
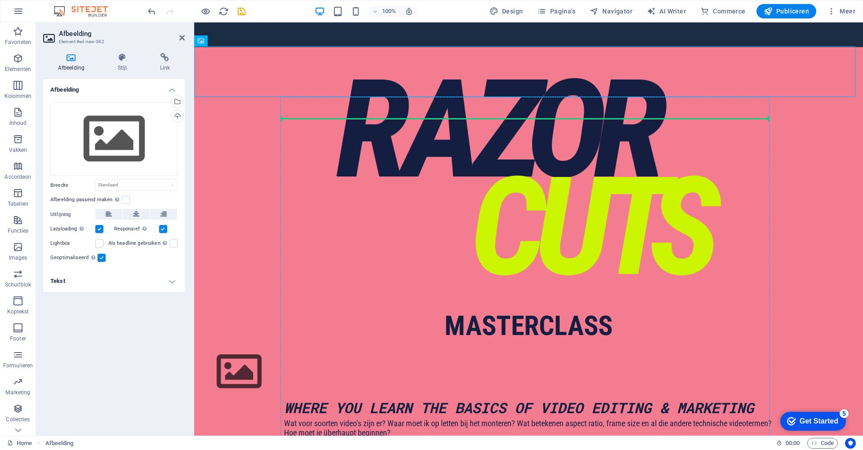
drag, startPoint x: 286, startPoint y: 70, endPoint x: 283, endPoint y: 160, distance: 90.4
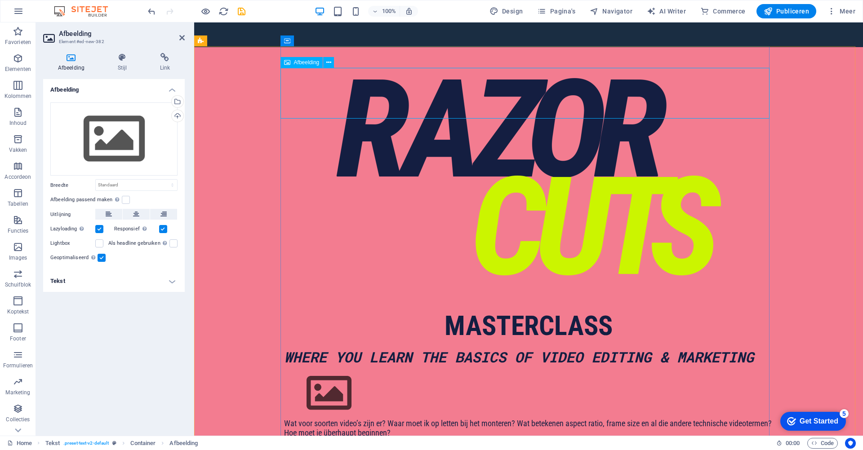
click at [326, 368] on figure at bounding box center [528, 393] width 489 height 51
click at [151, 10] on icon "undo" at bounding box center [152, 11] width 10 height 10
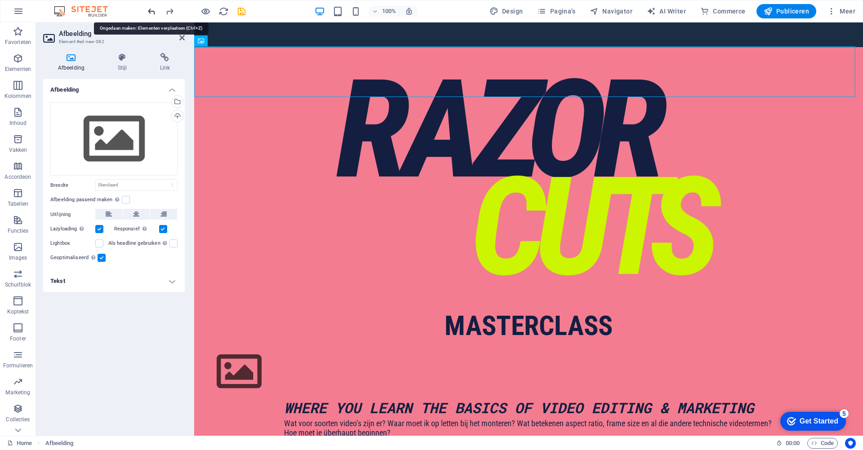
click at [151, 10] on icon "undo" at bounding box center [152, 11] width 10 height 10
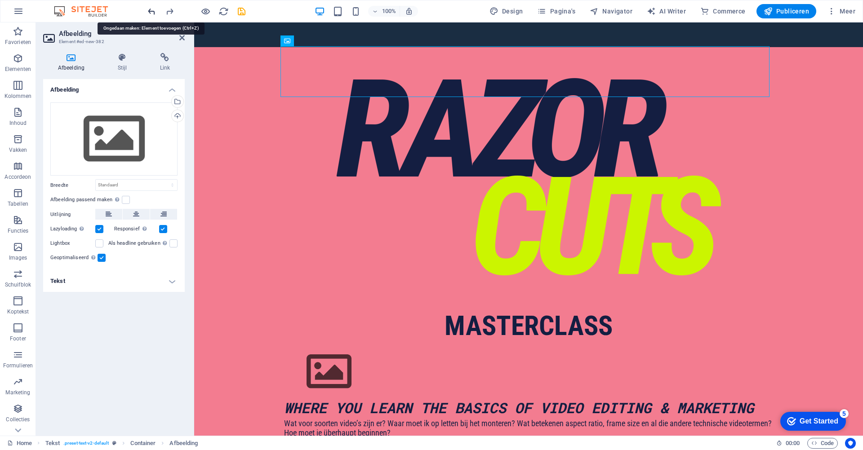
click at [151, 10] on icon "undo" at bounding box center [152, 11] width 10 height 10
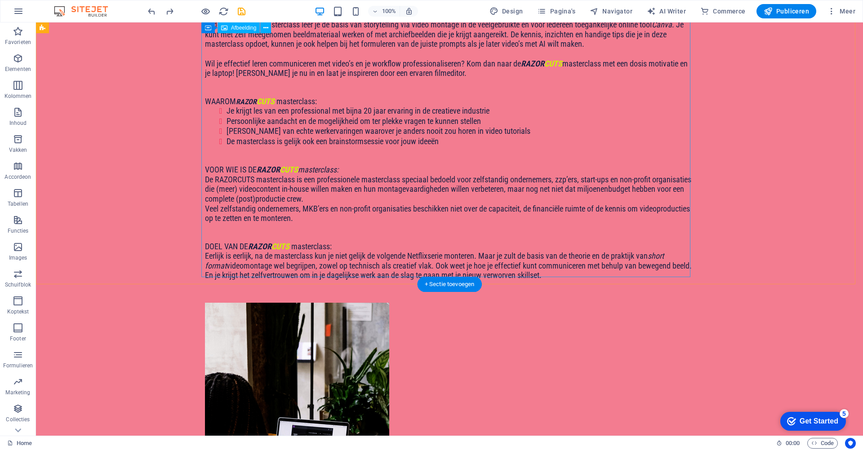
scroll to position [836, 0]
